Goal: Task Accomplishment & Management: Manage account settings

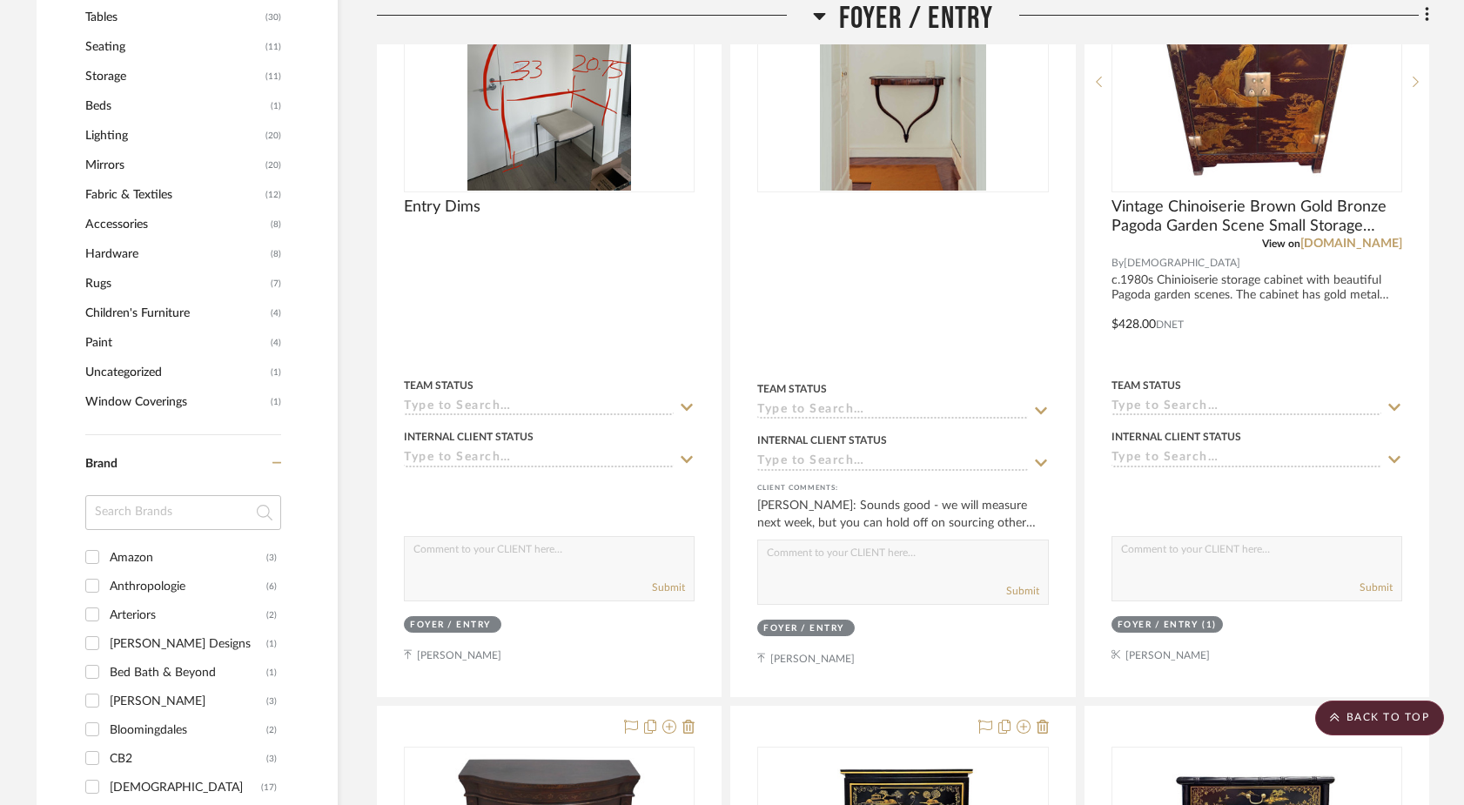
scroll to position [1445, 0]
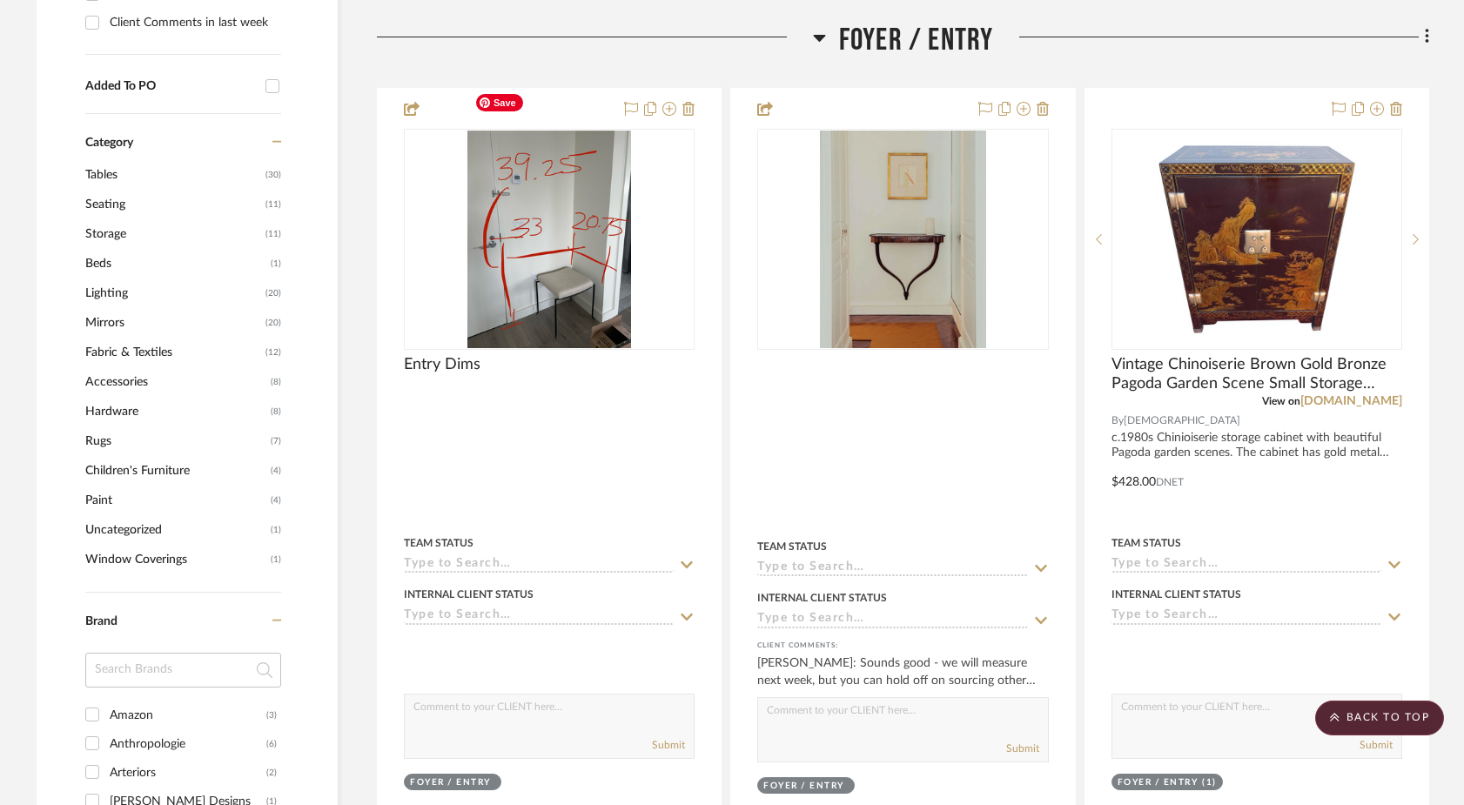
scroll to position [1282, 0]
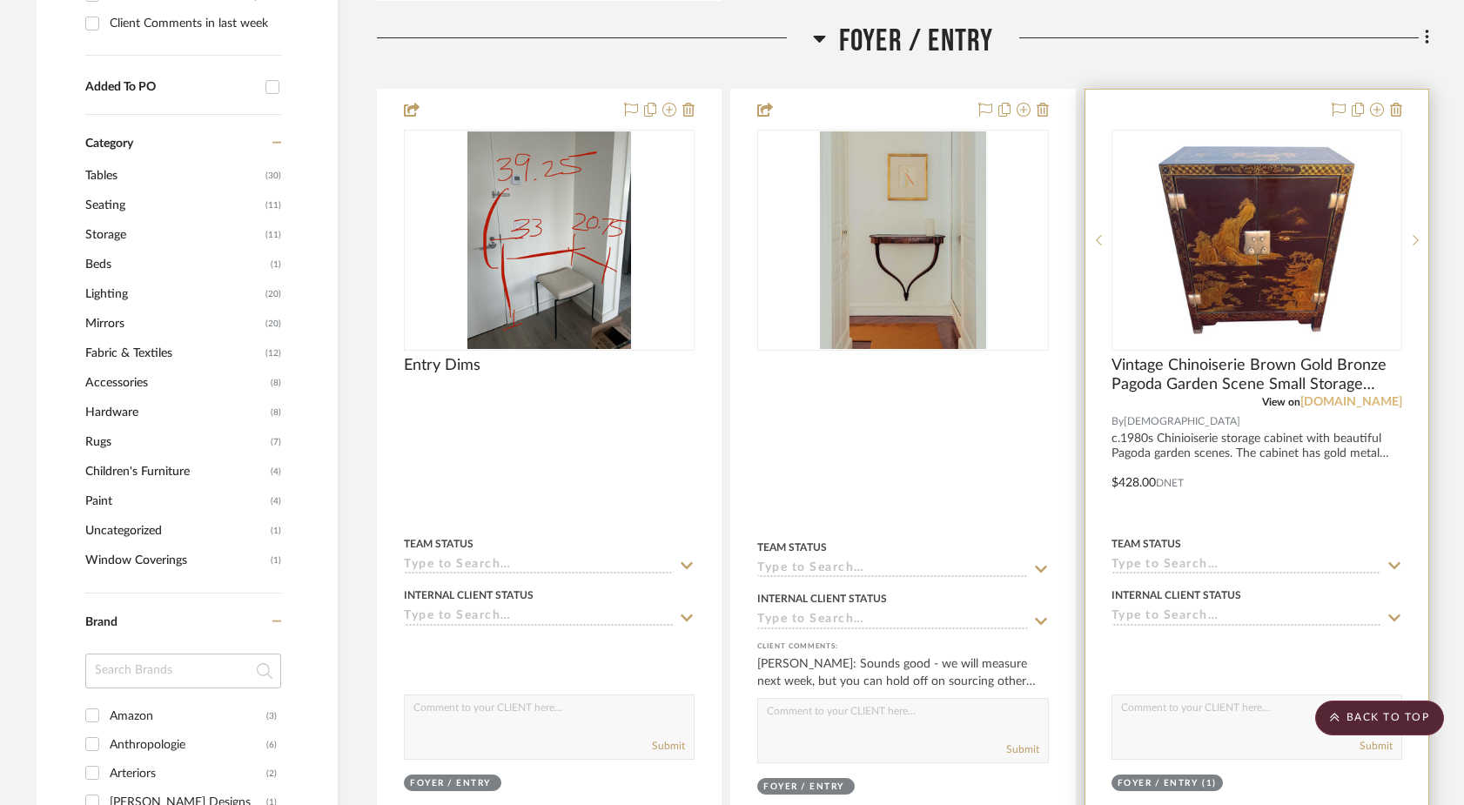
click at [1379, 396] on link "[DOMAIN_NAME]" at bounding box center [1351, 402] width 102 height 12
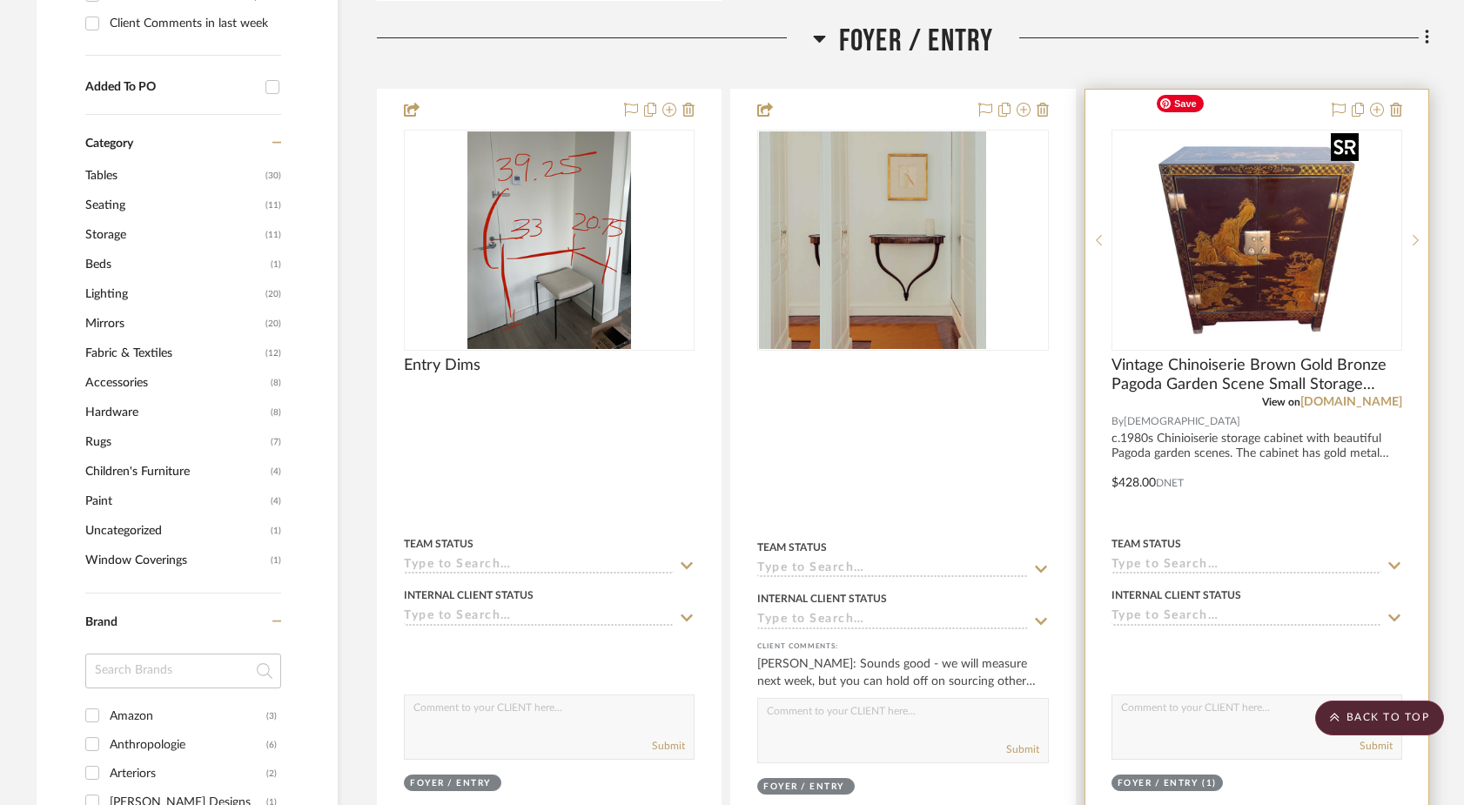
click at [1299, 260] on img "0" at bounding box center [1257, 240] width 218 height 218
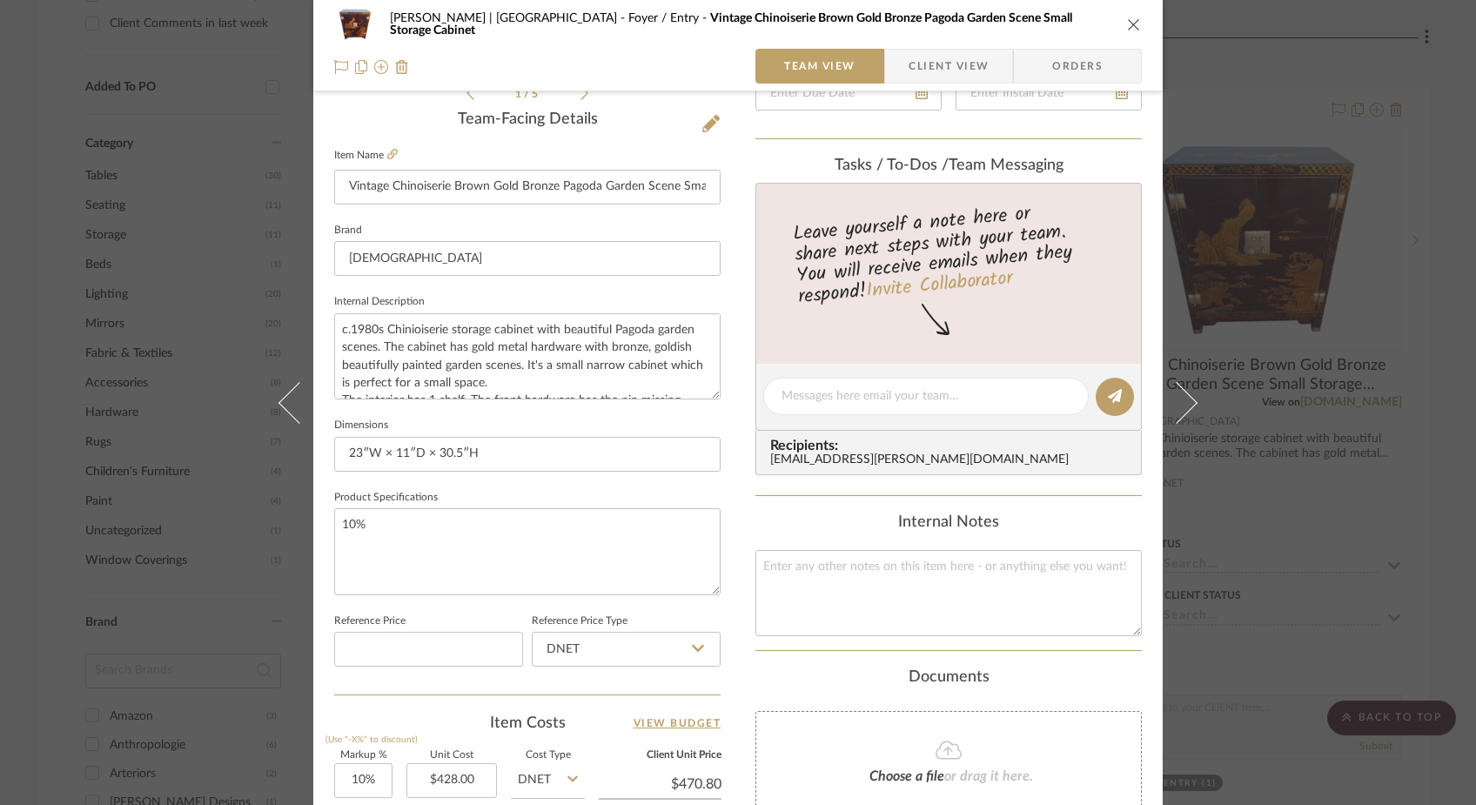
scroll to position [812, 0]
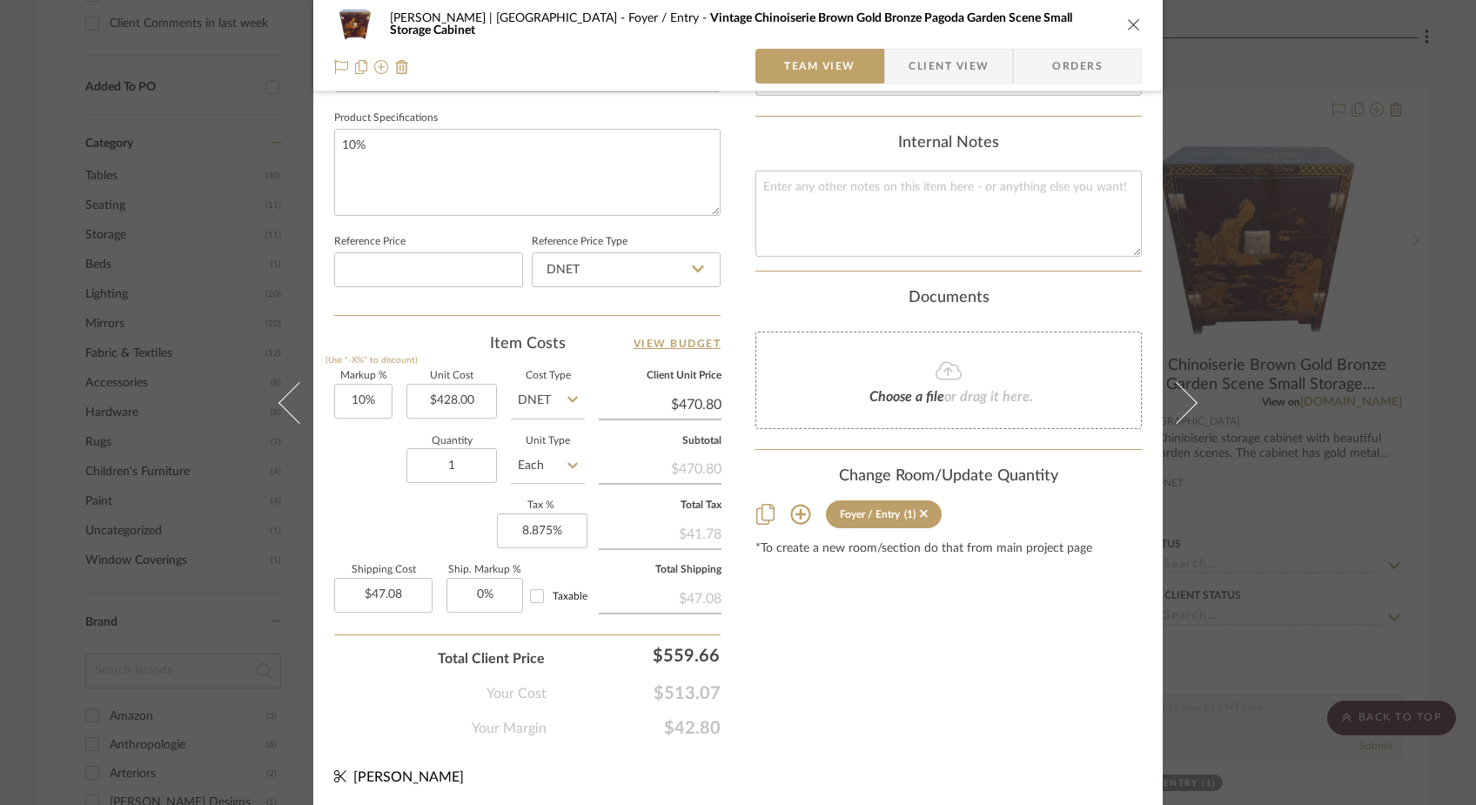
click at [1127, 17] on icon "close" at bounding box center [1134, 24] width 14 height 14
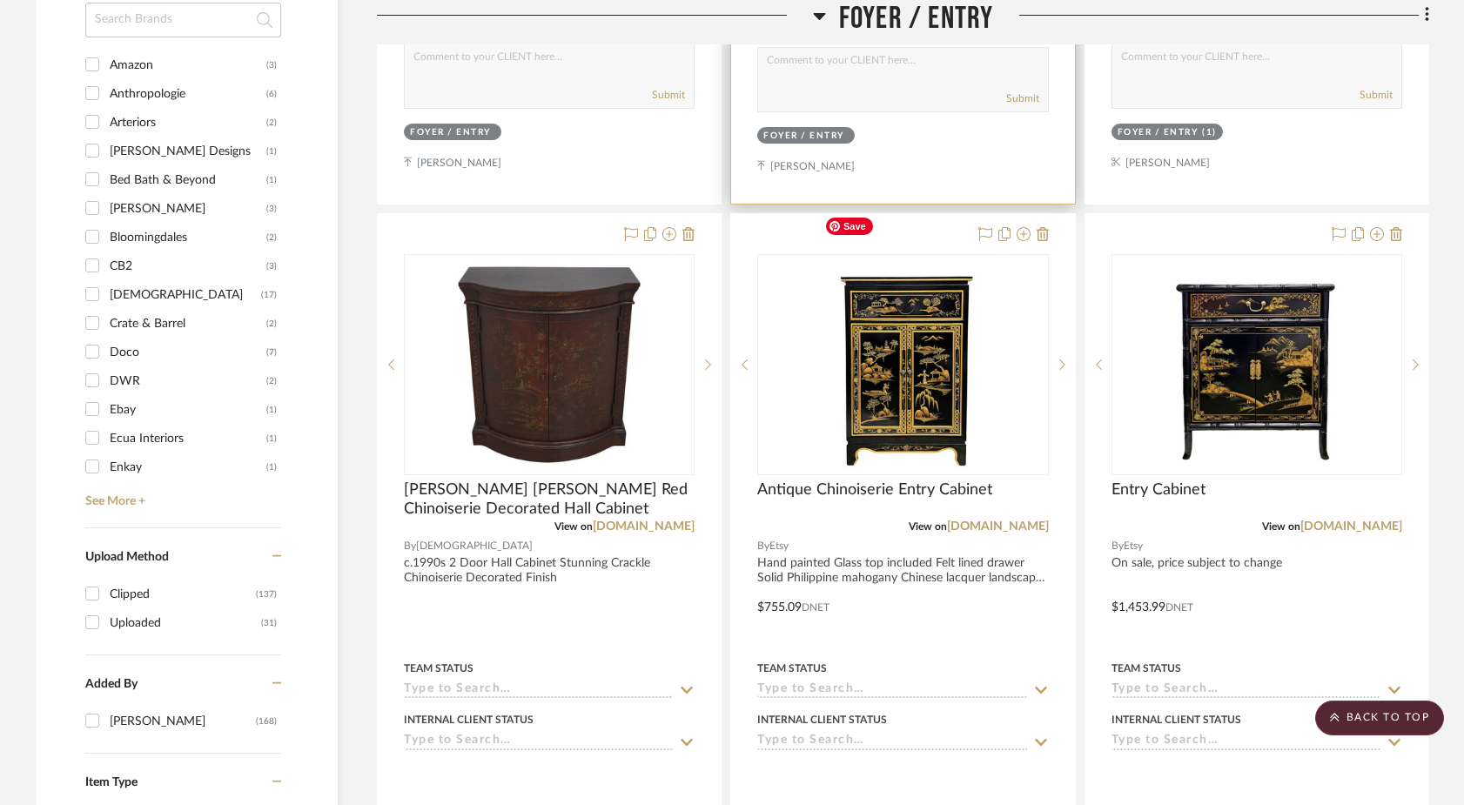
scroll to position [1947, 0]
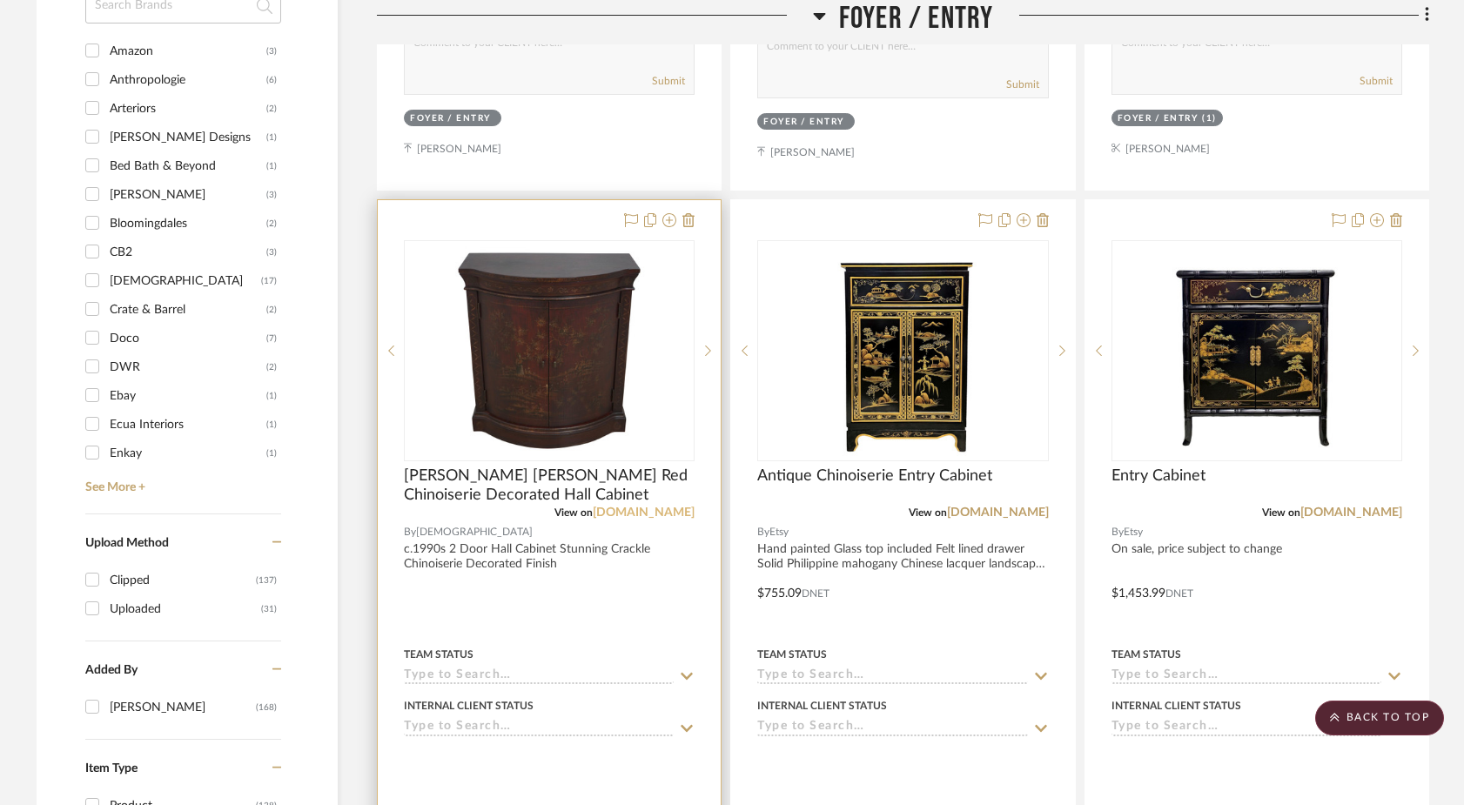
click at [662, 507] on link "[DOMAIN_NAME]" at bounding box center [644, 513] width 102 height 12
click at [0, 0] on img at bounding box center [0, 0] width 0 height 0
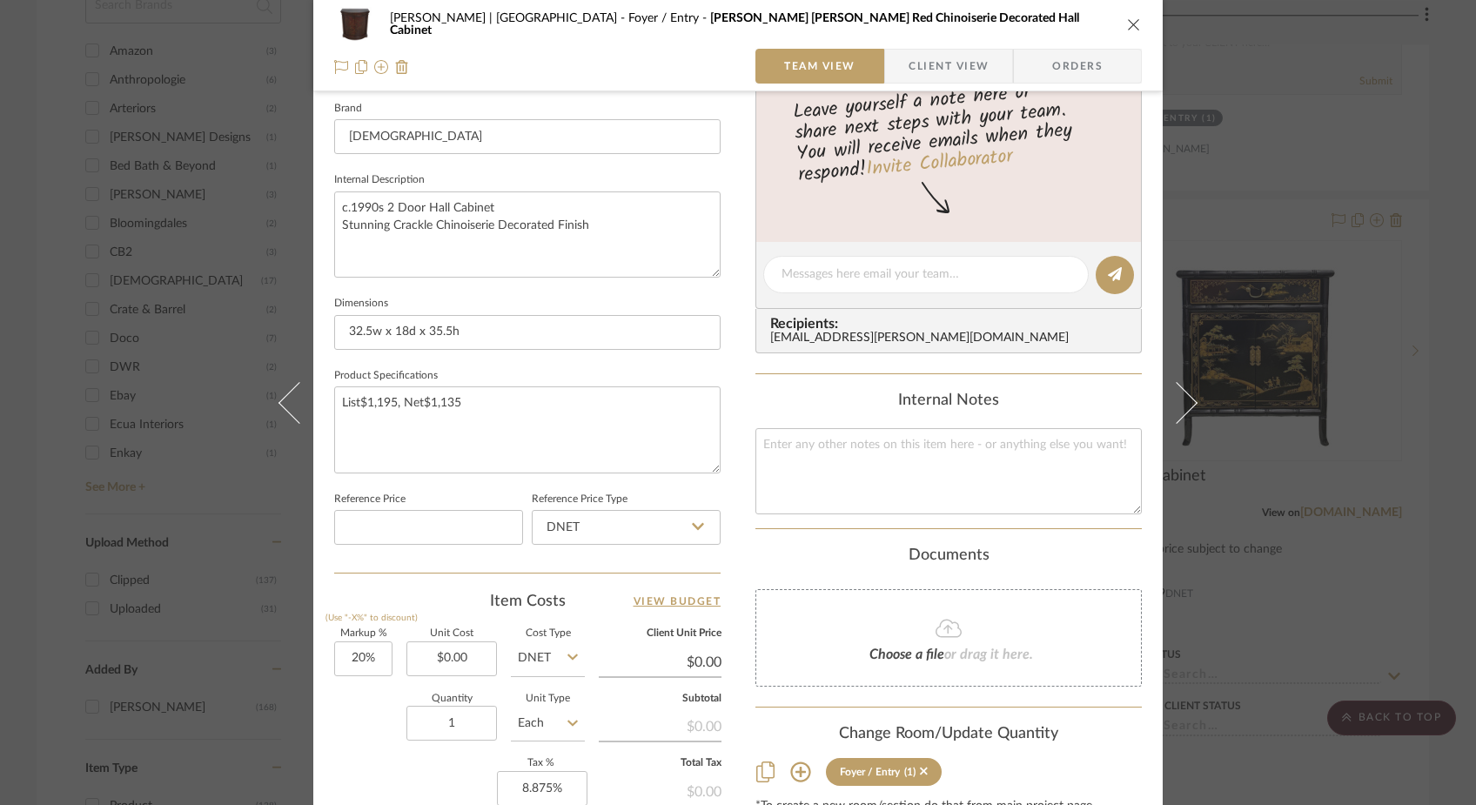
scroll to position [812, 0]
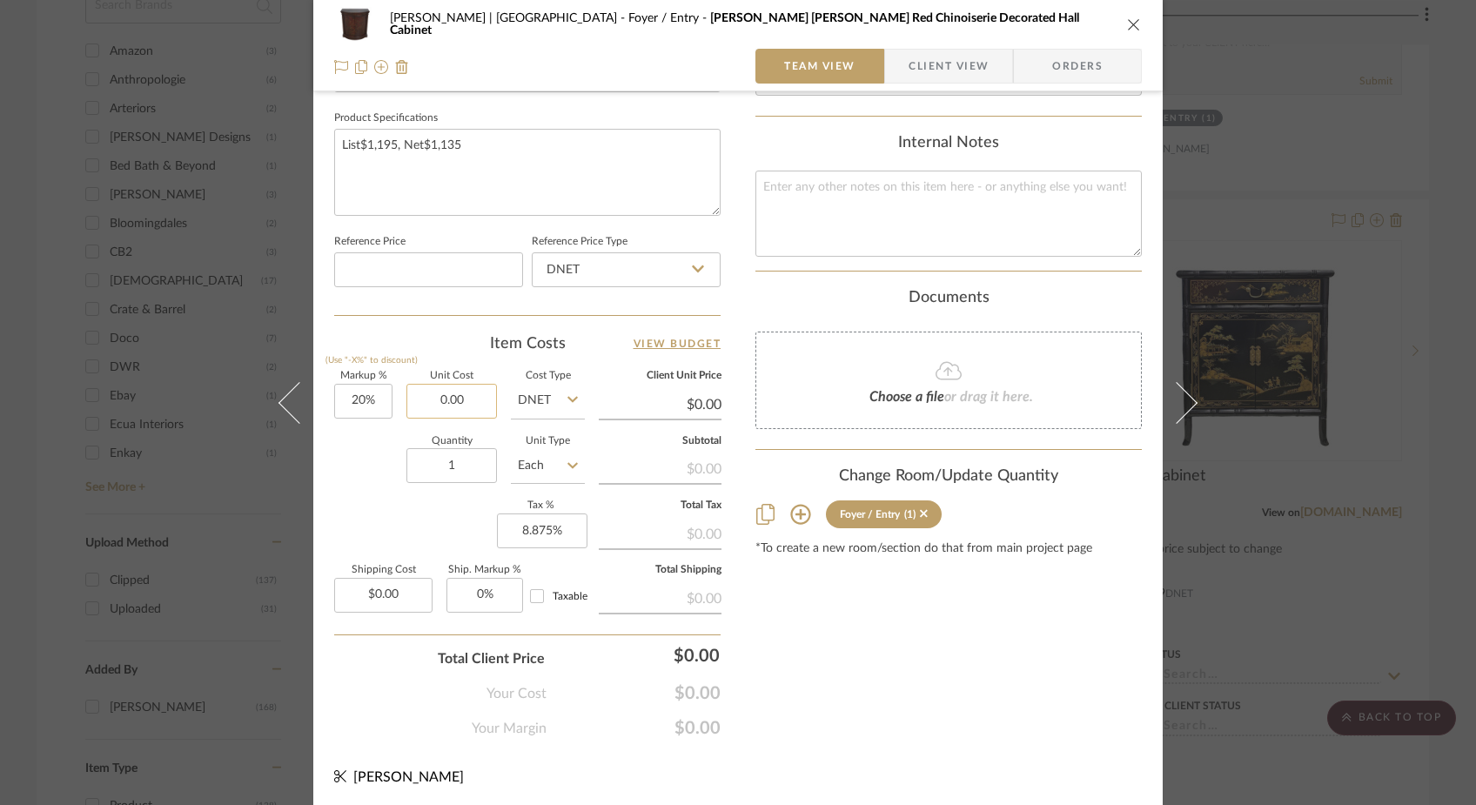
click at [475, 399] on input "0.00" at bounding box center [452, 401] width 91 height 35
paste input "1195"
type input "1195"
type input "20"
type input "$1,195.00"
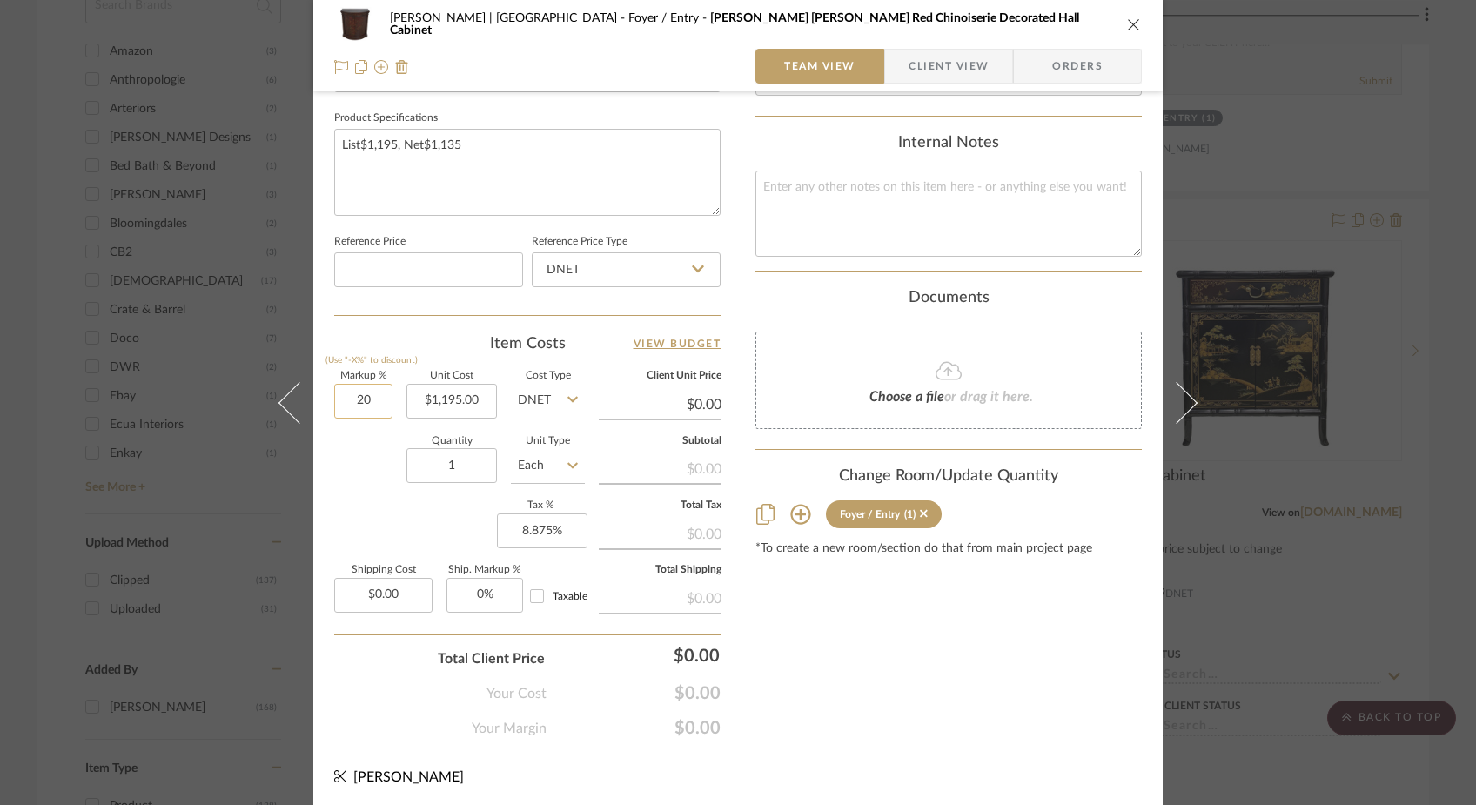
click at [362, 408] on input "20" at bounding box center [363, 401] width 58 height 35
type input "$1,434.00"
type input "$143.40"
type input "0%"
click at [438, 257] on input at bounding box center [428, 269] width 189 height 35
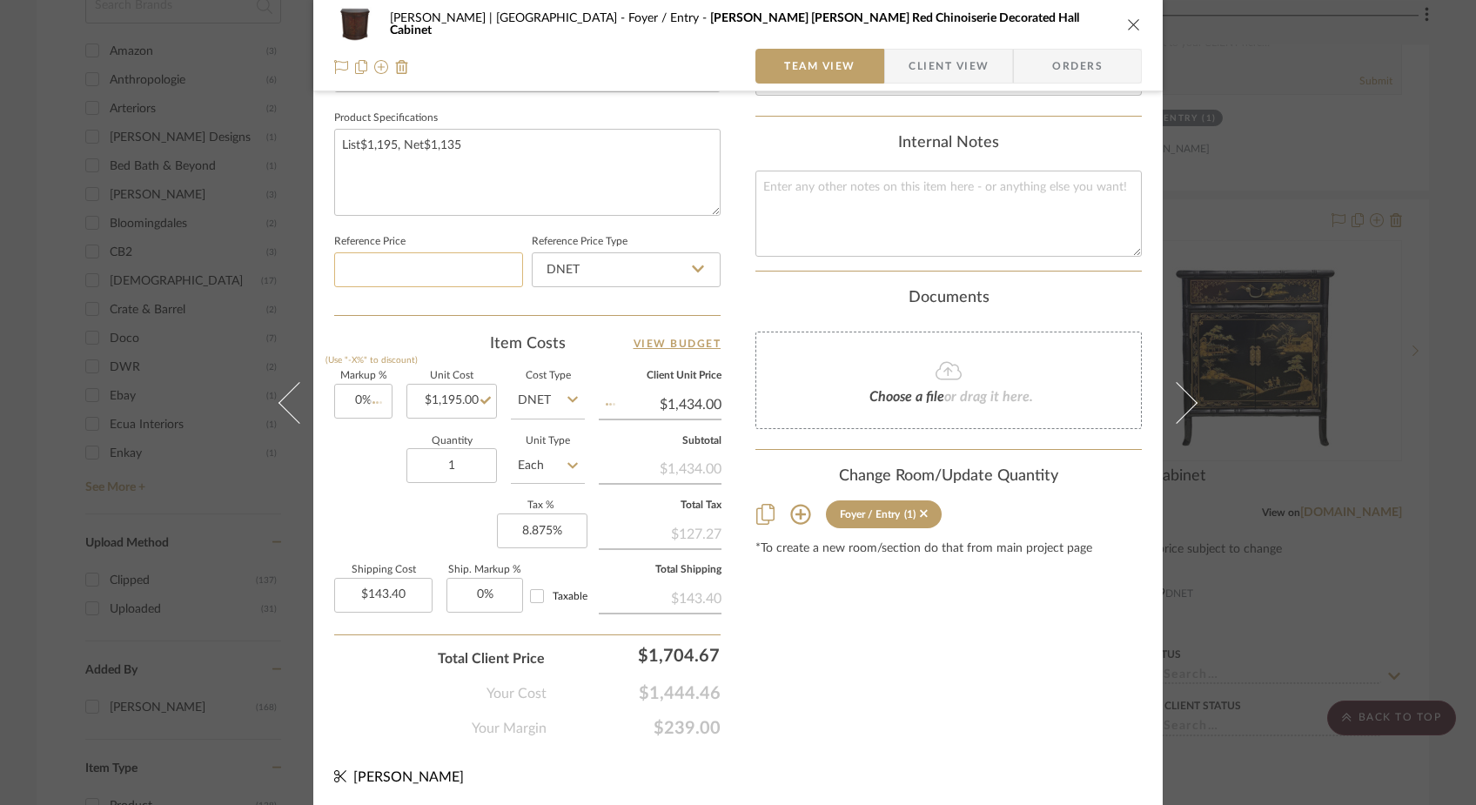
type input "$1,195.00"
type input "$119.50"
paste input "1135"
type input "$1,135.00"
click at [386, 299] on div "Team-Facing Details Item Name Ethan Allen Red Chinoiserie Decorated Hall Cabine…" at bounding box center [527, 23] width 386 height 584
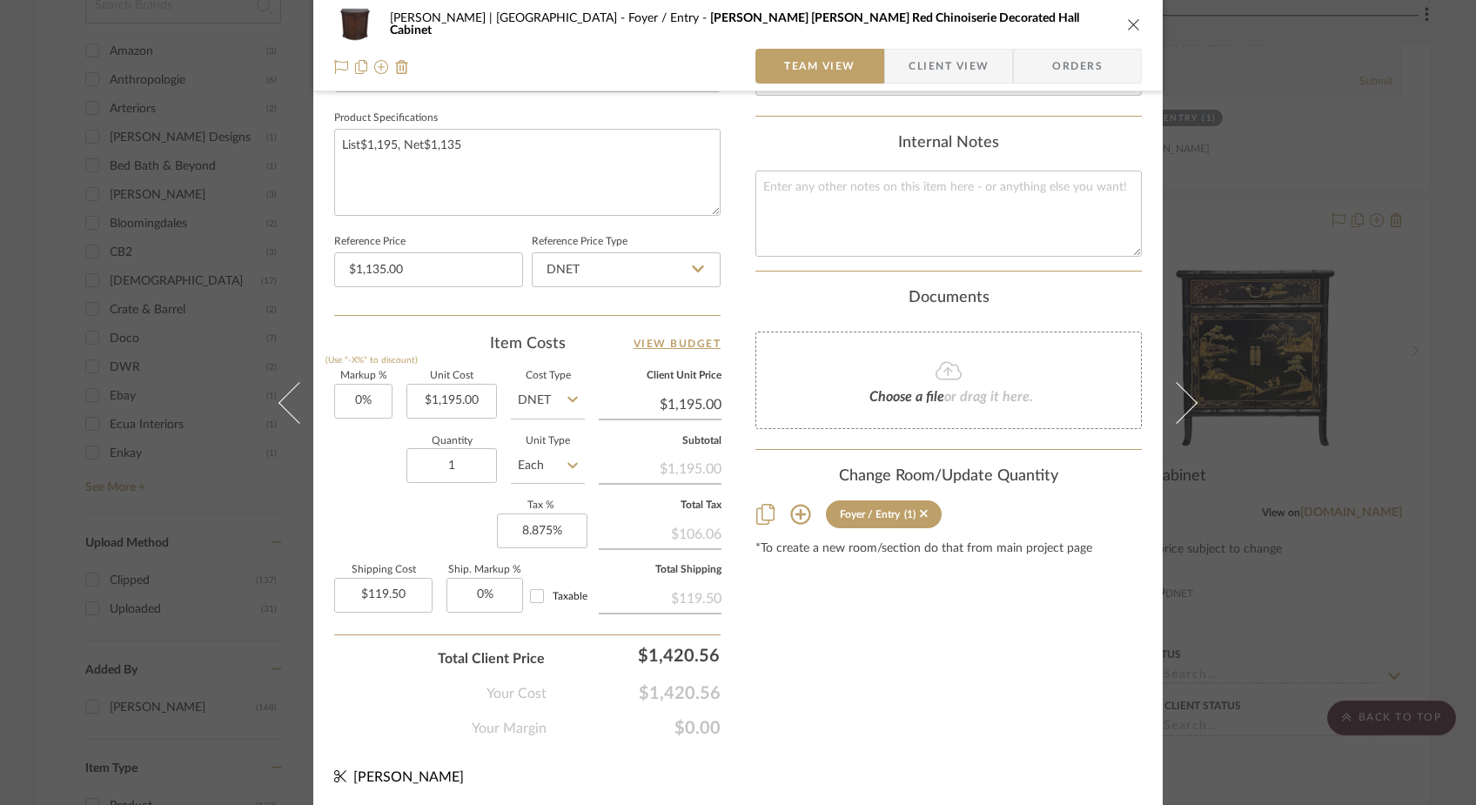
click at [1127, 24] on icon "close" at bounding box center [1134, 24] width 14 height 14
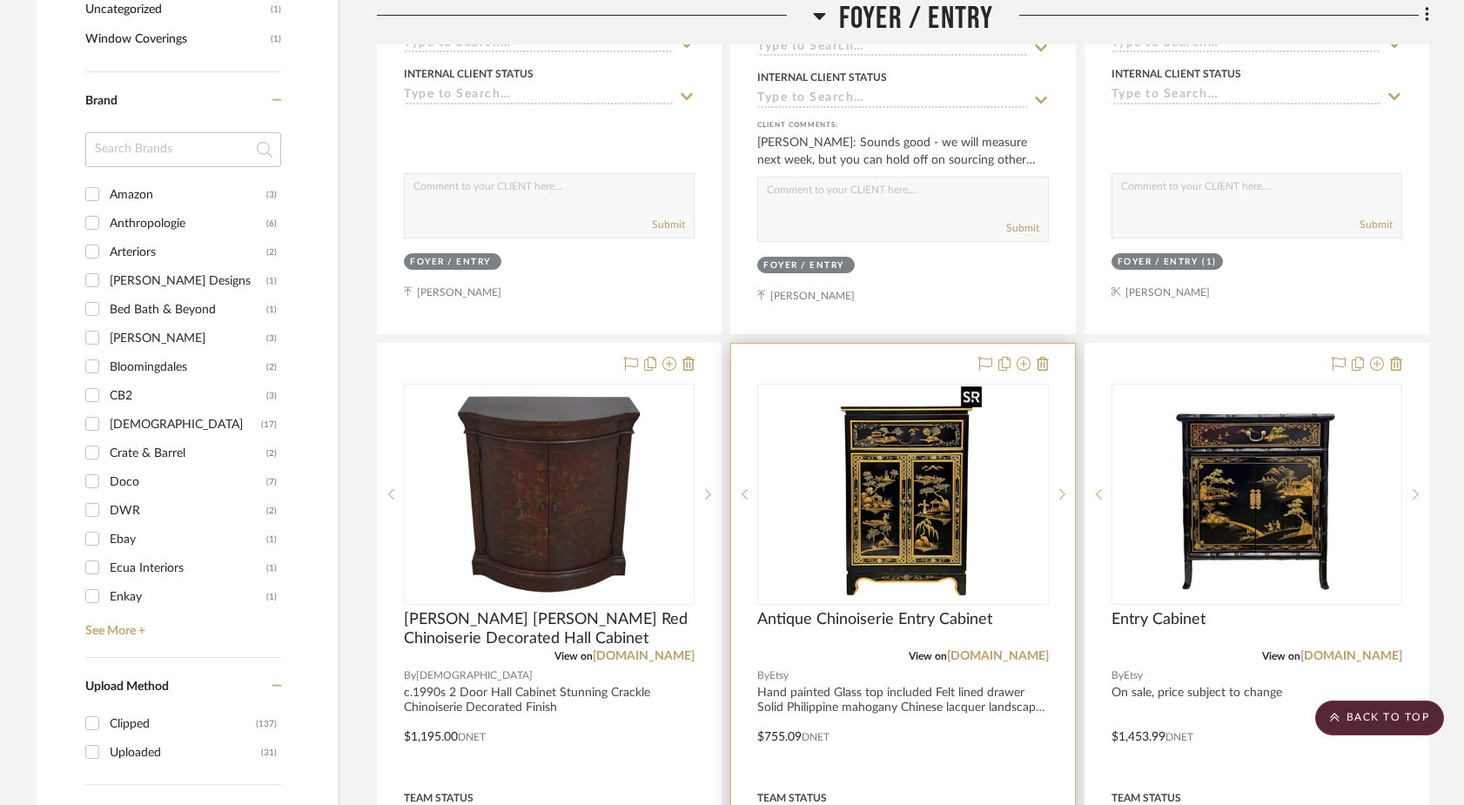
scroll to position [1808, 0]
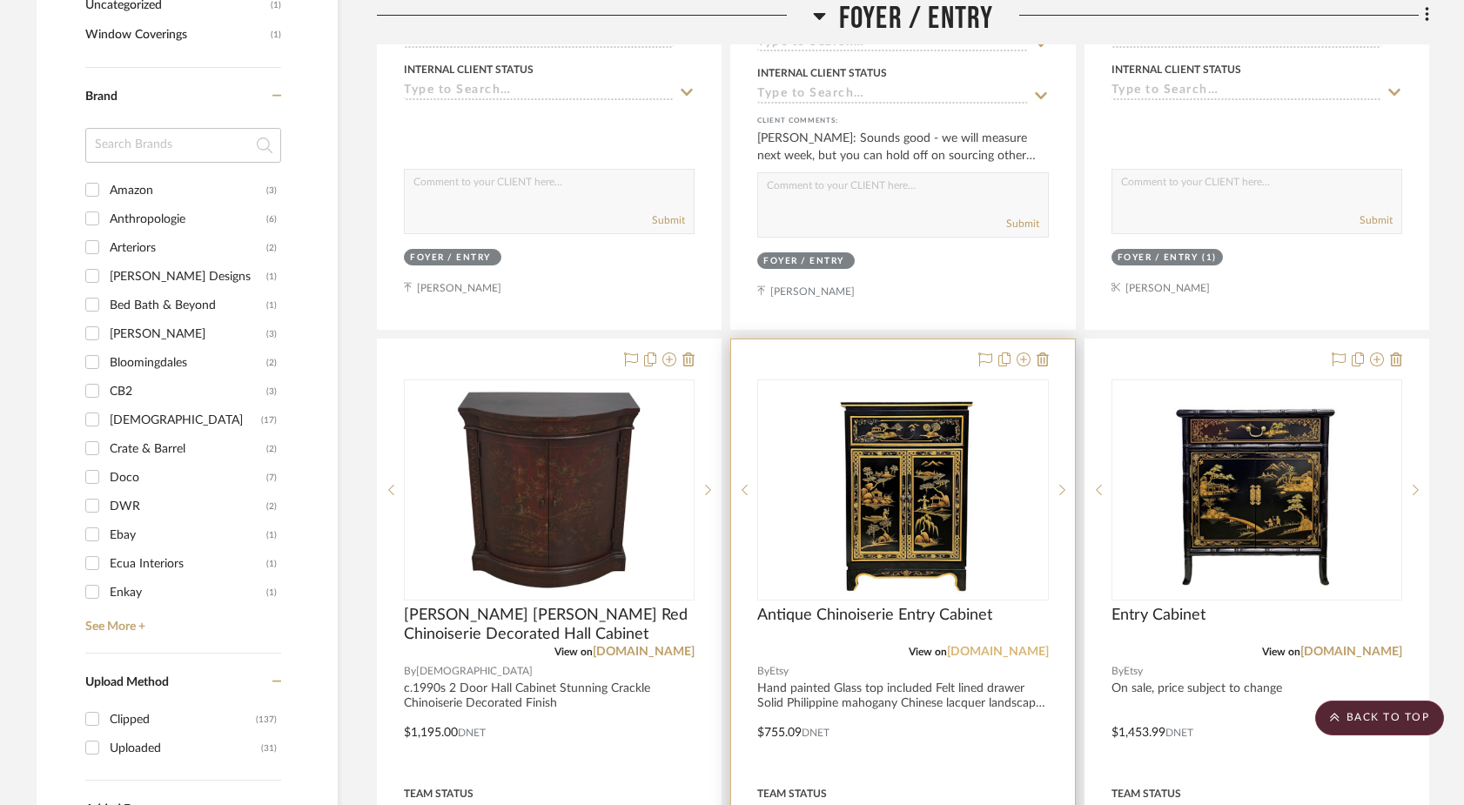
click at [1019, 646] on link "[DOMAIN_NAME]" at bounding box center [998, 652] width 102 height 12
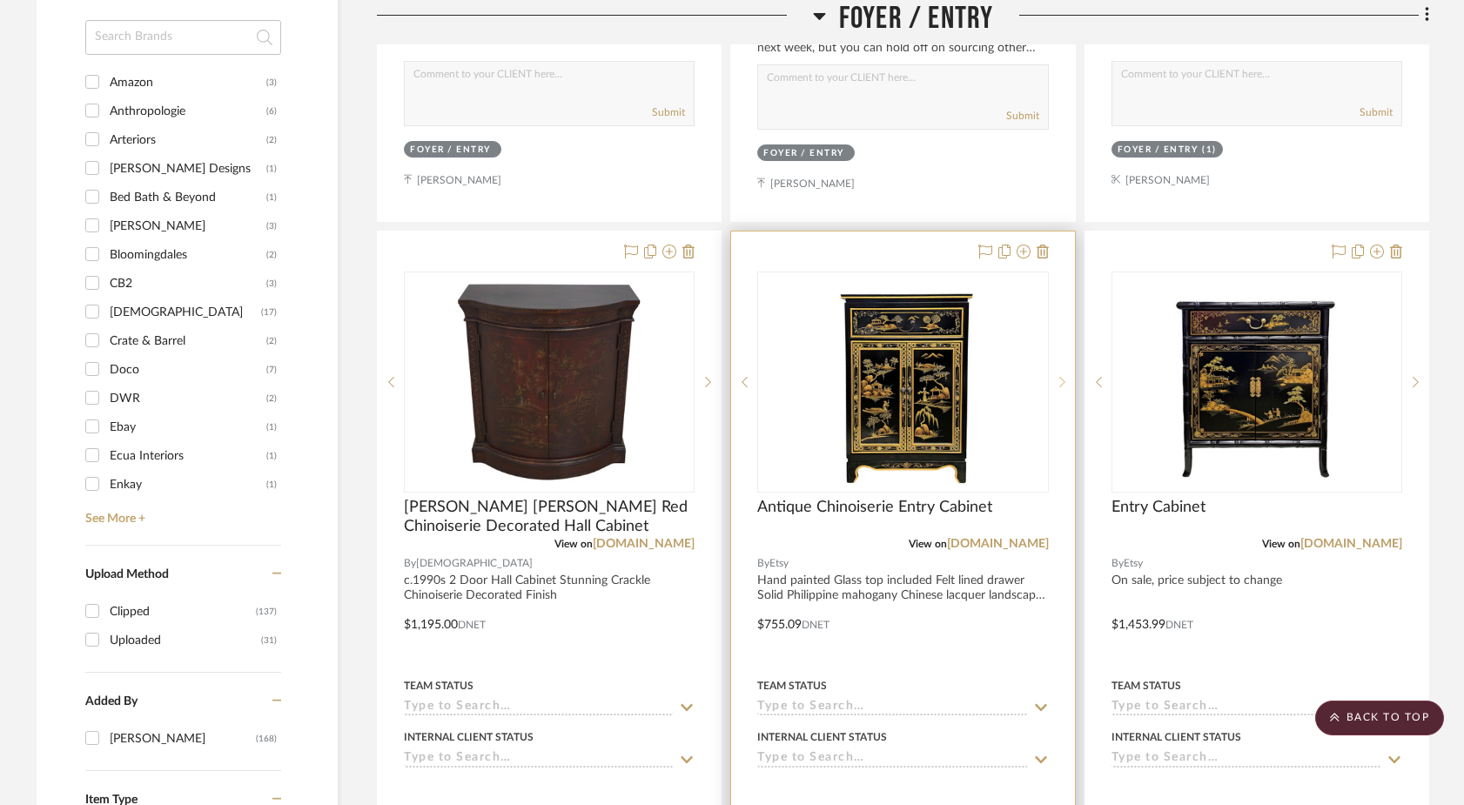
scroll to position [1928, 0]
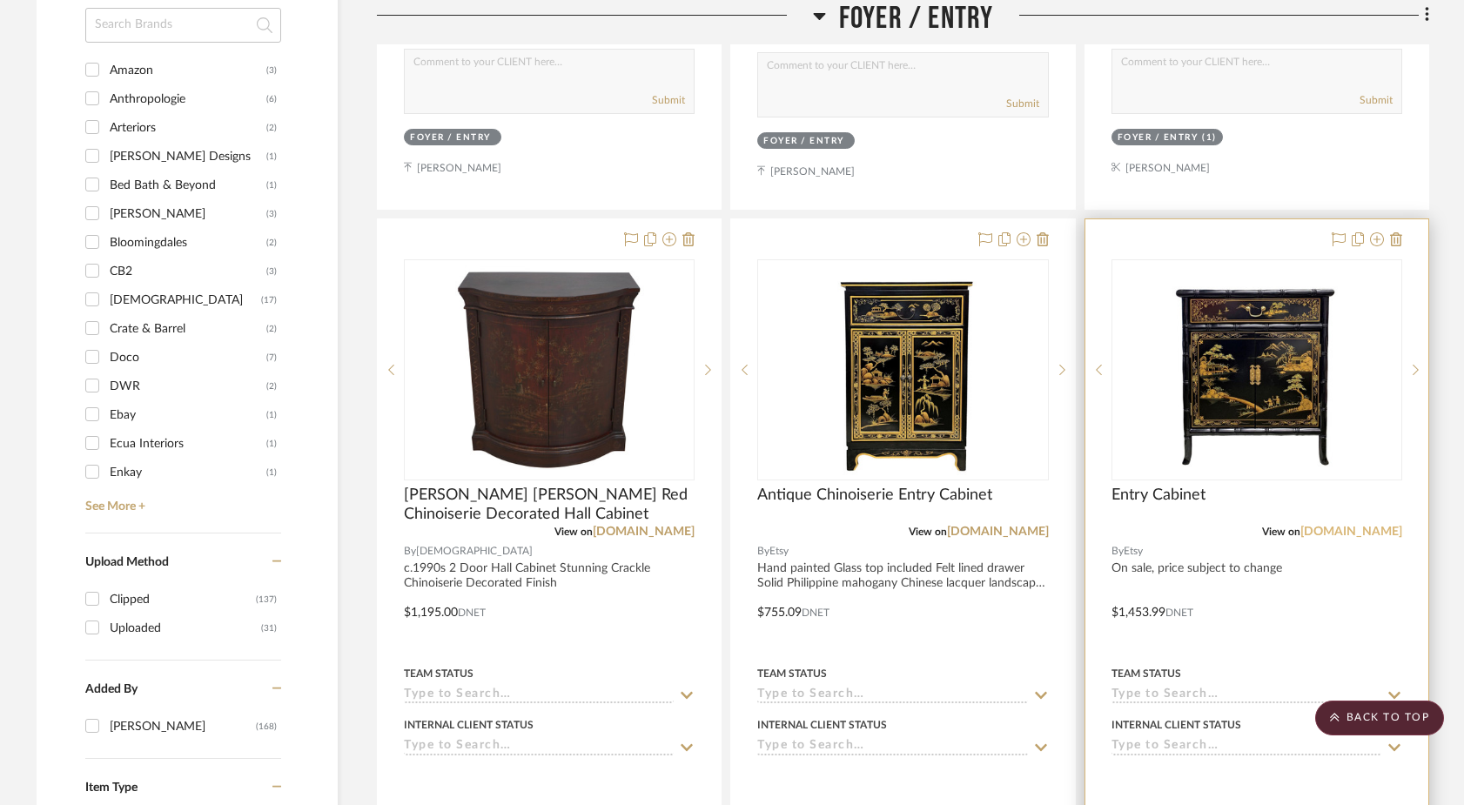
click at [1374, 526] on link "[DOMAIN_NAME]" at bounding box center [1351, 532] width 102 height 12
click at [1294, 358] on img "0" at bounding box center [1256, 370] width 219 height 218
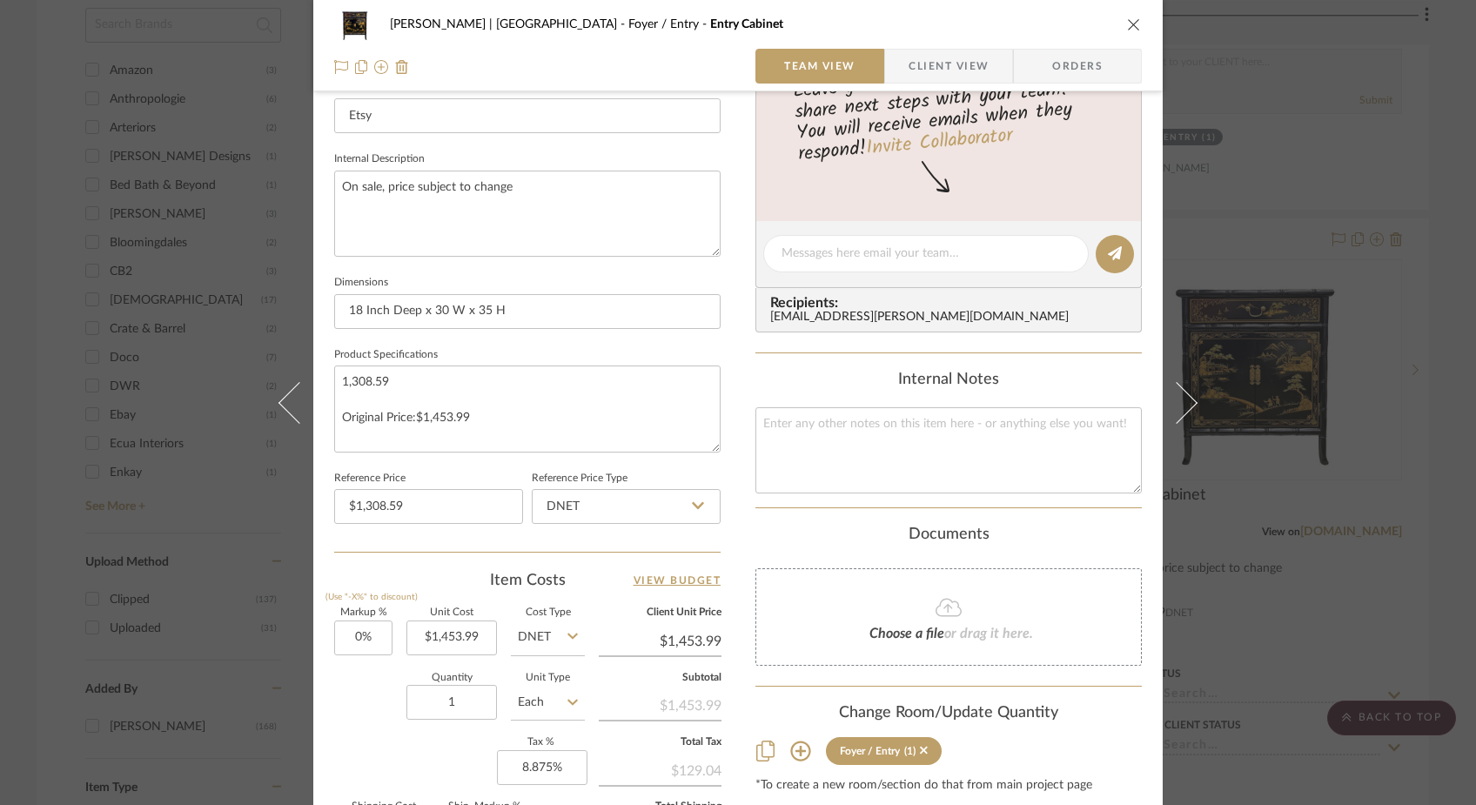
scroll to position [576, 0]
click at [355, 312] on input "18 Inch Deep x 30 W x 35 H" at bounding box center [527, 310] width 386 height 35
type input "14 Inch Deep x 30 W x 35 H"
click at [494, 345] on fieldset "Product Specifications 1,308.59 Original Price:$1,453.99" at bounding box center [527, 397] width 386 height 110
click at [1130, 24] on icon "close" at bounding box center [1134, 24] width 14 height 14
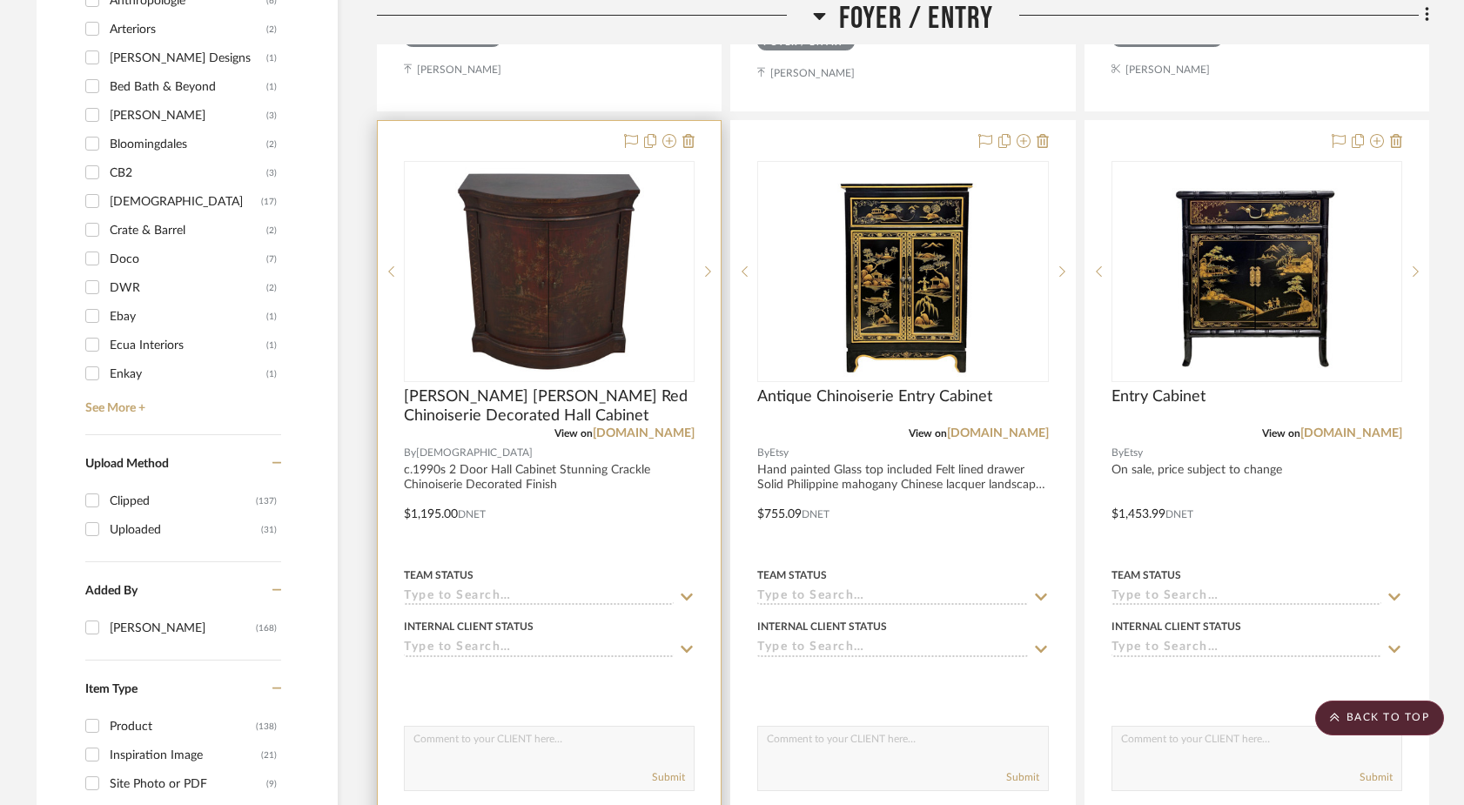
scroll to position [2043, 0]
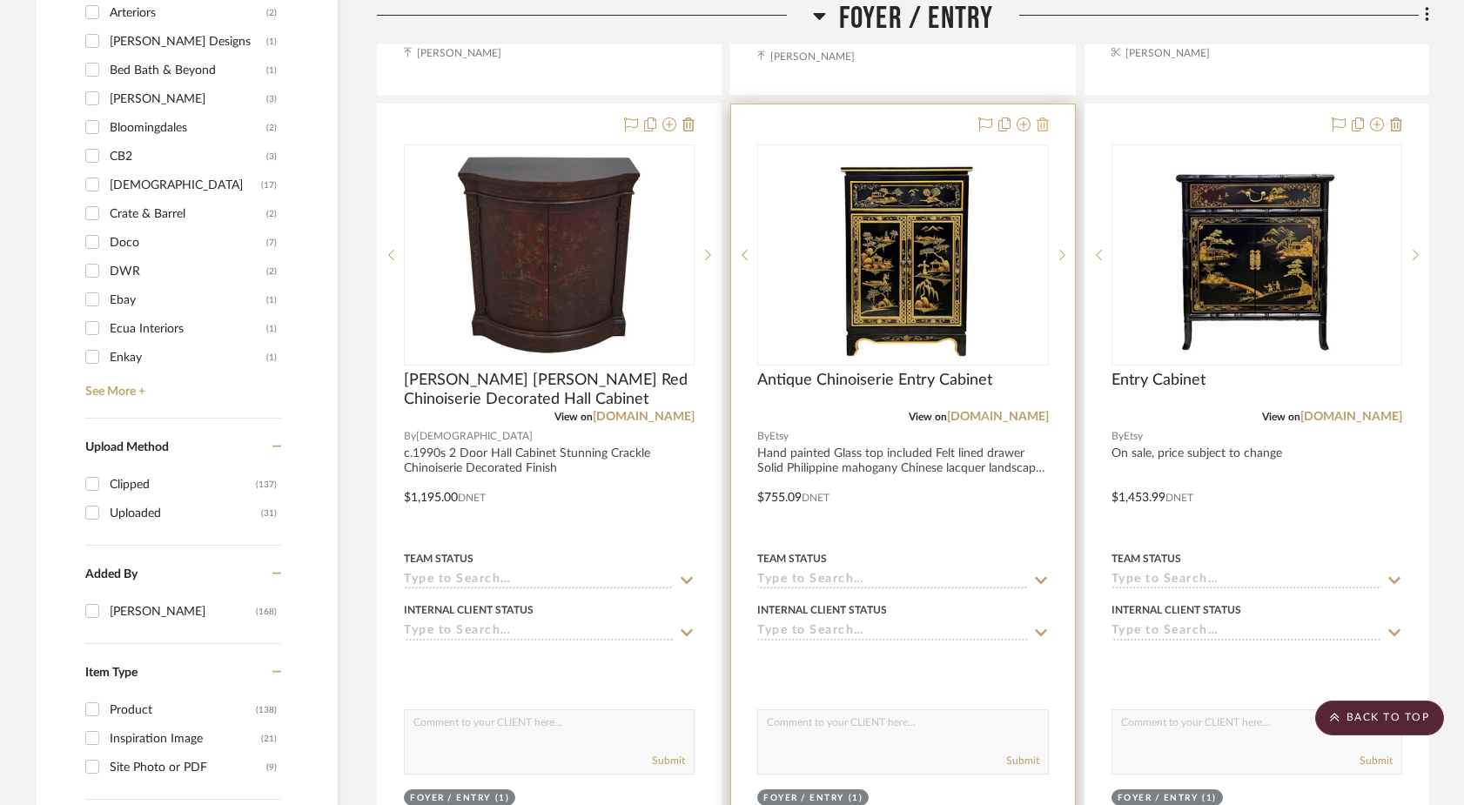
click at [1037, 118] on icon at bounding box center [1043, 125] width 12 height 14
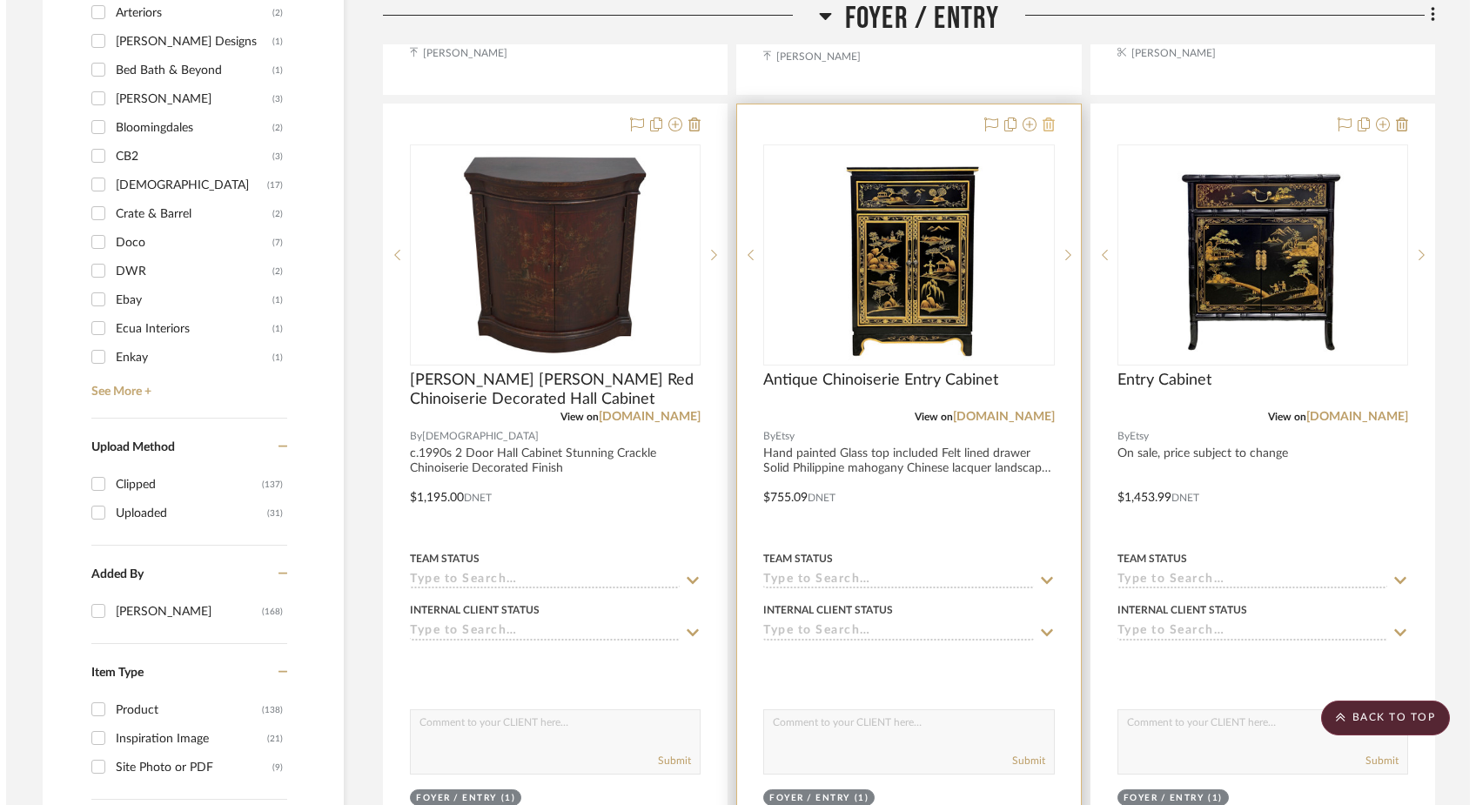
scroll to position [0, 0]
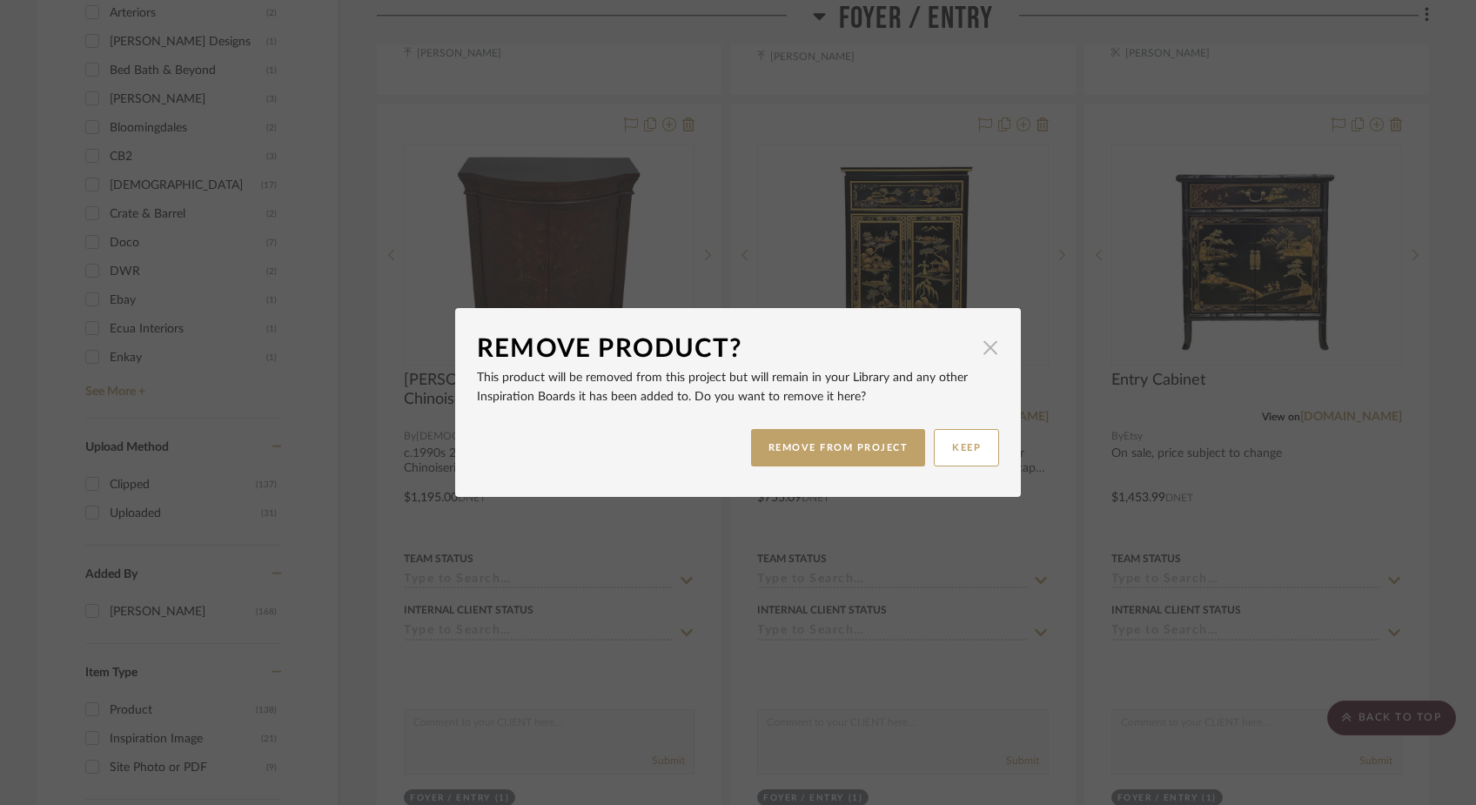
click at [985, 353] on span "button" at bounding box center [990, 347] width 35 height 35
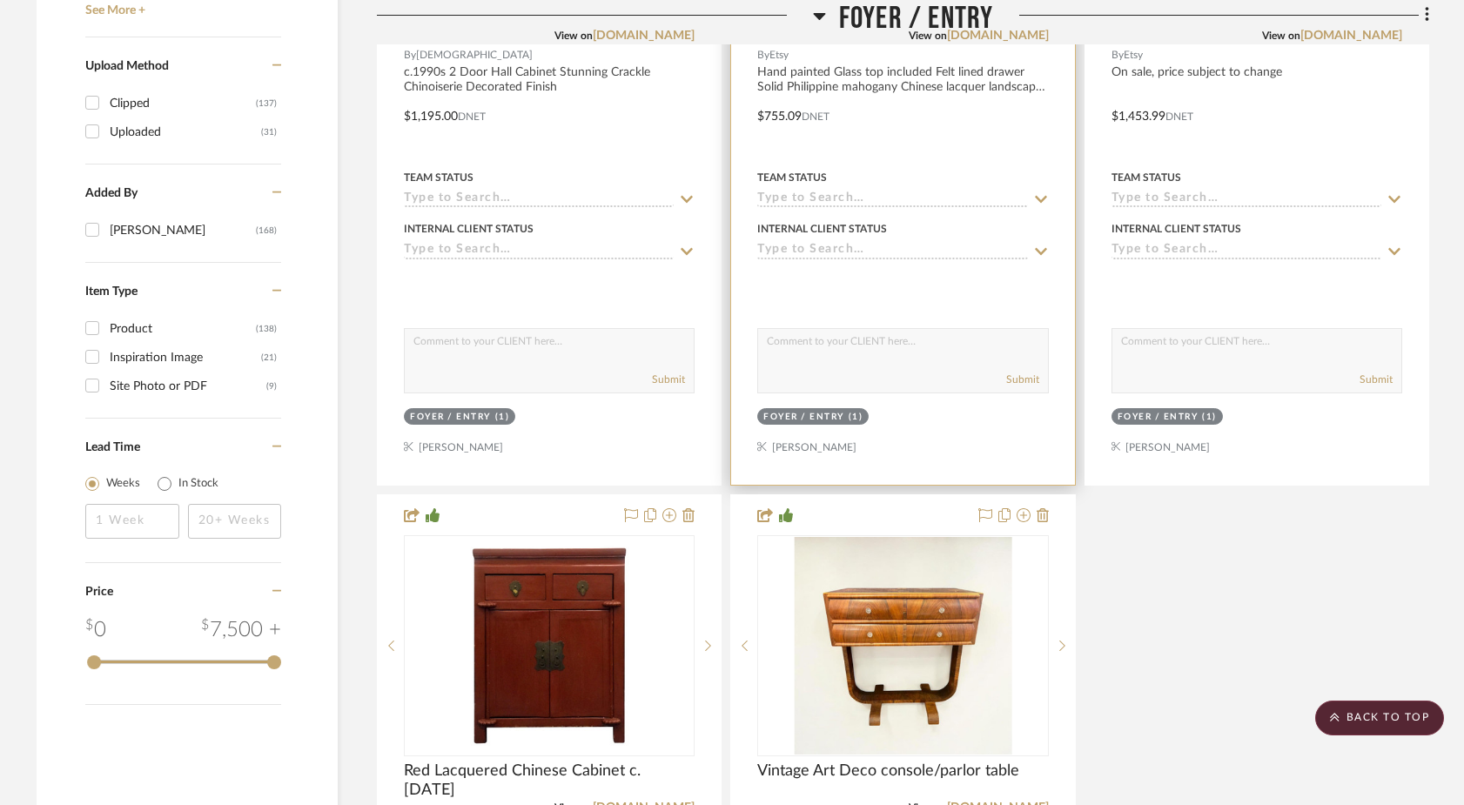
scroll to position [2430, 0]
